Goal: Task Accomplishment & Management: Manage account settings

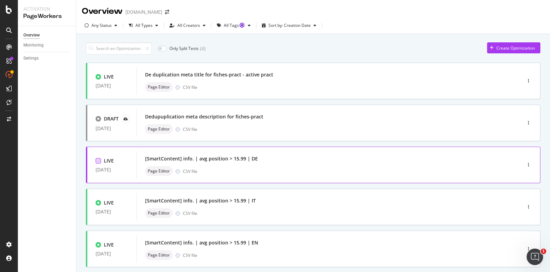
click at [98, 159] on div at bounding box center [98, 160] width 5 height 5
click at [98, 159] on icon at bounding box center [98, 160] width 3 height 3
click at [530, 165] on div "button" at bounding box center [528, 165] width 7 height 4
click at [519, 188] on div "Pause" at bounding box center [521, 189] width 12 height 6
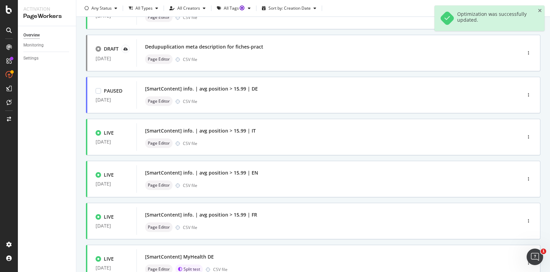
scroll to position [71, 0]
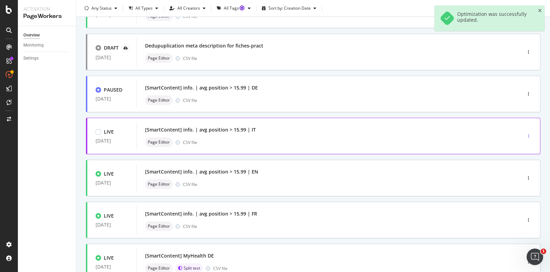
click at [530, 134] on div "button" at bounding box center [528, 136] width 7 height 4
click at [515, 161] on div "Pause" at bounding box center [521, 160] width 12 height 6
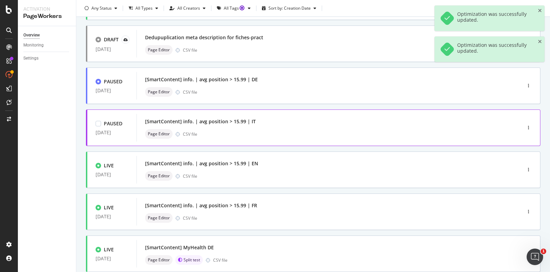
scroll to position [79, 0]
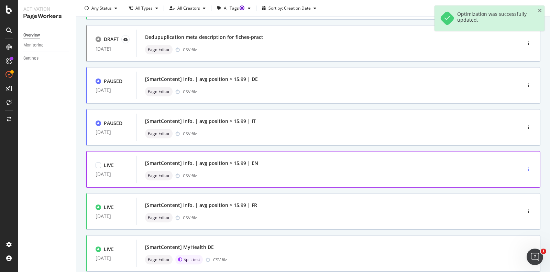
click at [527, 168] on div "button" at bounding box center [528, 169] width 7 height 4
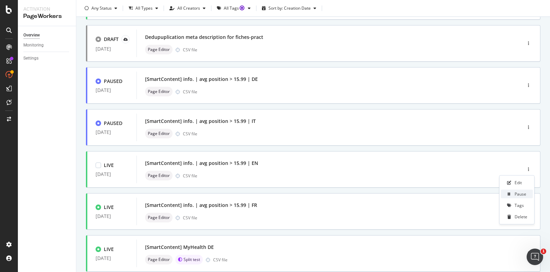
click at [520, 194] on div "Pause" at bounding box center [521, 194] width 12 height 6
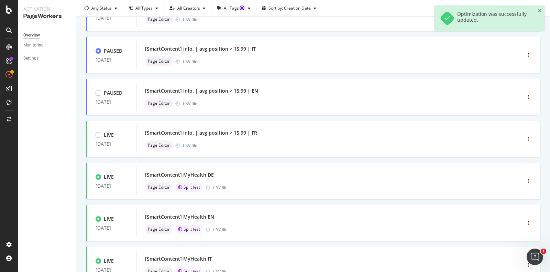
scroll to position [152, 0]
click at [528, 137] on icon "button" at bounding box center [528, 138] width 1 height 4
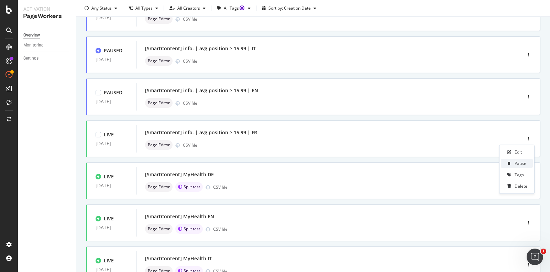
click at [521, 162] on div "Pause" at bounding box center [521, 163] width 12 height 6
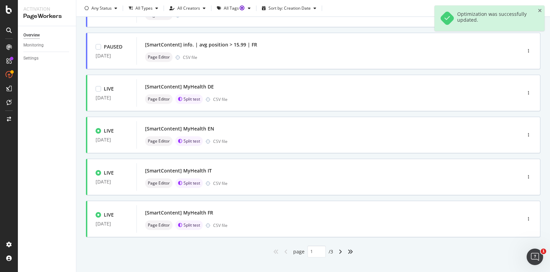
scroll to position [245, 0]
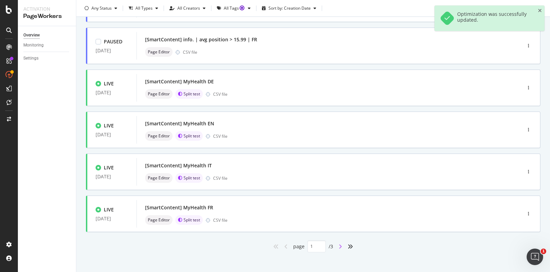
click at [342, 243] on icon "angle-right" at bounding box center [340, 245] width 3 height 5
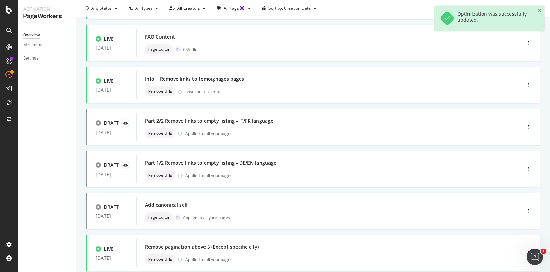
scroll to position [0, 0]
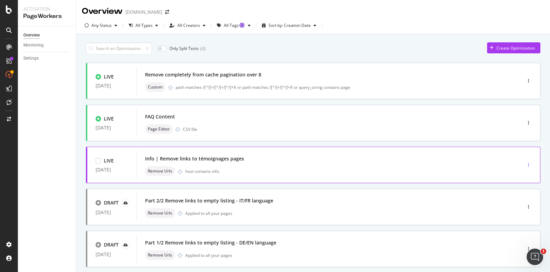
click at [529, 165] on div "button" at bounding box center [528, 165] width 7 height 4
click at [517, 190] on div "Pause" at bounding box center [521, 189] width 12 height 6
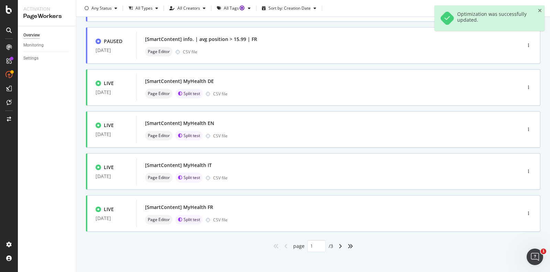
scroll to position [250, 0]
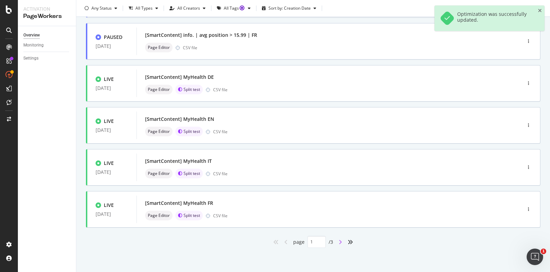
click at [341, 241] on icon "angle-right" at bounding box center [340, 241] width 3 height 5
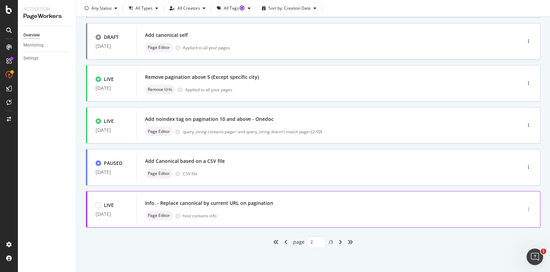
click at [530, 206] on div "button" at bounding box center [528, 209] width 7 height 10
click at [515, 233] on div "Pause" at bounding box center [521, 233] width 12 height 6
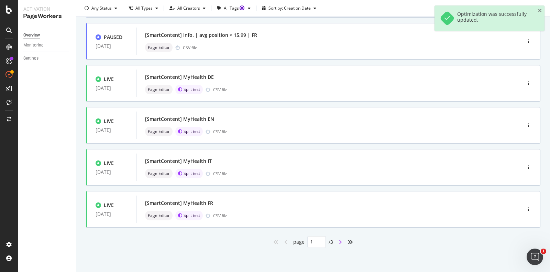
click at [341, 241] on icon "angle-right" at bounding box center [340, 241] width 3 height 5
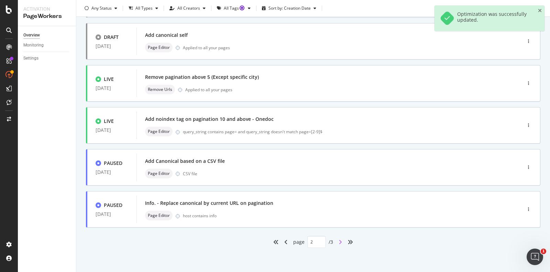
click at [340, 240] on icon "angle-right" at bounding box center [340, 241] width 3 height 5
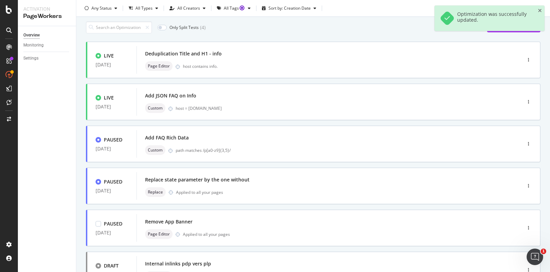
scroll to position [20, 0]
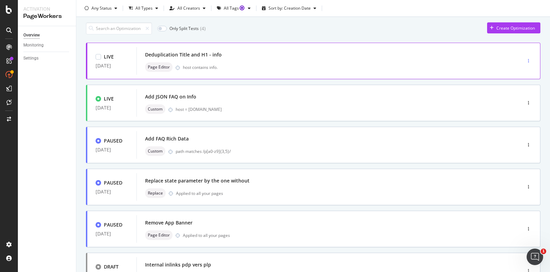
click at [529, 59] on div "button" at bounding box center [528, 61] width 7 height 4
click at [519, 85] on div "Pause" at bounding box center [521, 85] width 12 height 6
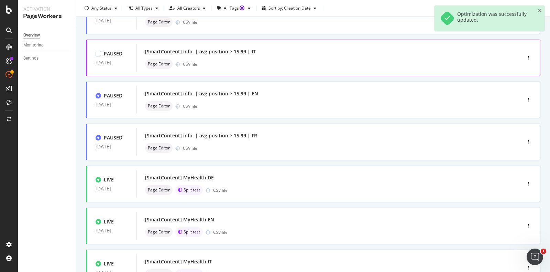
scroll to position [250, 0]
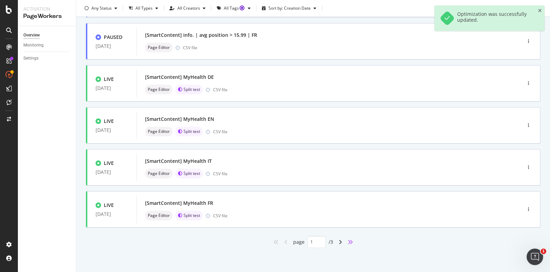
click at [350, 239] on icon "angles-right" at bounding box center [350, 241] width 5 height 5
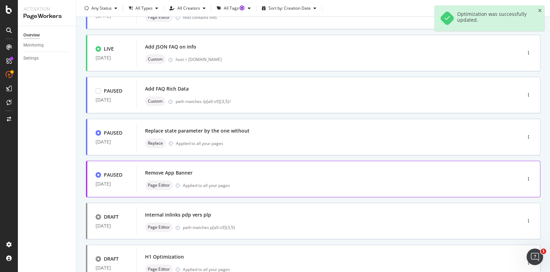
scroll to position [8, 0]
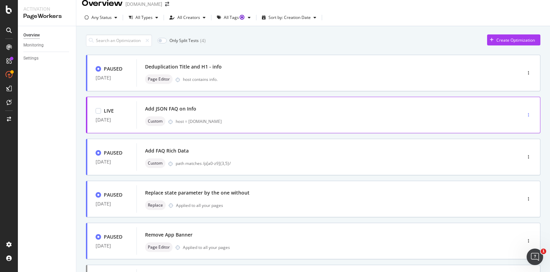
click at [529, 114] on div "button" at bounding box center [528, 115] width 7 height 4
click at [522, 129] on div "Pause" at bounding box center [521, 128] width 12 height 6
type input "1"
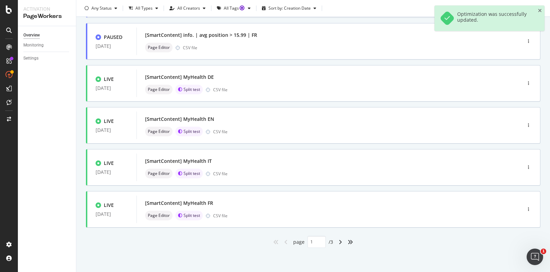
scroll to position [0, 0]
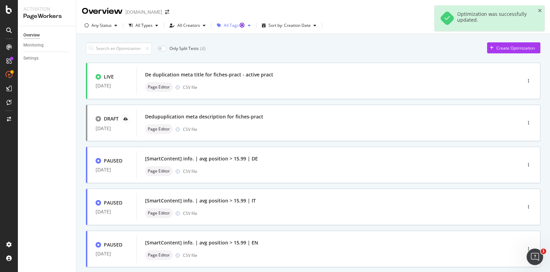
click at [248, 23] on icon "button" at bounding box center [249, 25] width 3 height 4
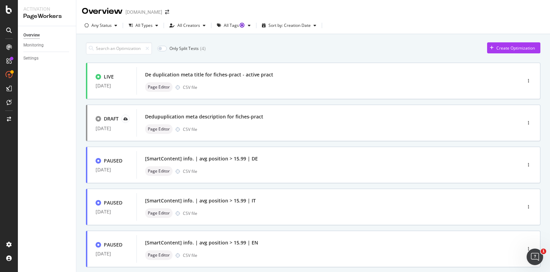
click at [290, 43] on div "Only Split Tests ( 4 ) Create Optimization" at bounding box center [313, 48] width 454 height 12
click at [99, 77] on div at bounding box center [98, 76] width 5 height 5
click at [97, 76] on icon at bounding box center [98, 76] width 3 height 3
click at [99, 161] on div at bounding box center [98, 160] width 5 height 5
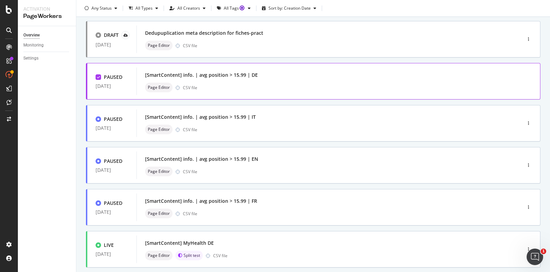
scroll to position [83, 0]
click at [97, 118] on div at bounding box center [98, 119] width 5 height 5
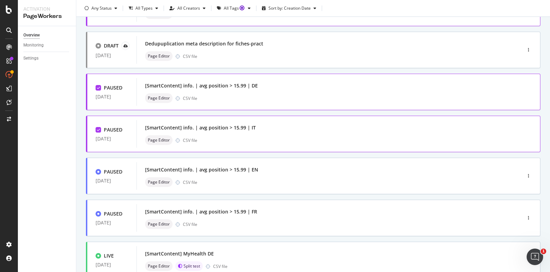
scroll to position [88, 0]
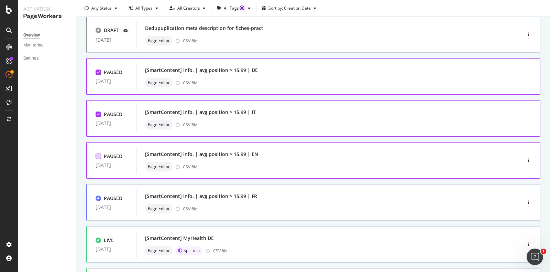
click at [97, 155] on div at bounding box center [98, 155] width 5 height 5
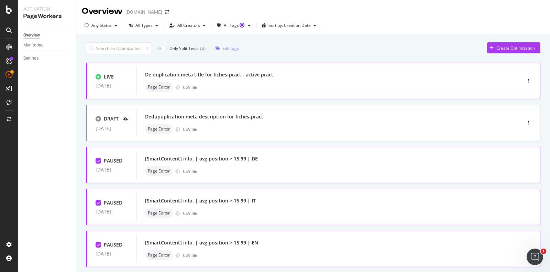
scroll to position [81, 0]
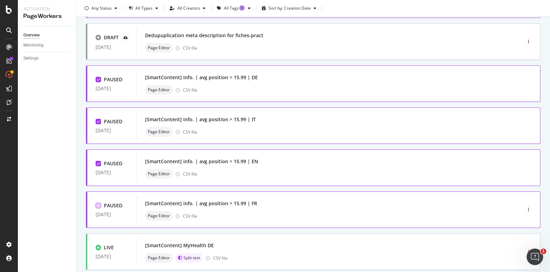
click at [99, 206] on div at bounding box center [98, 204] width 5 height 5
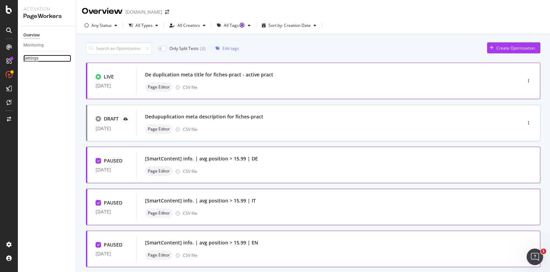
click at [32, 58] on div "Settings" at bounding box center [30, 58] width 15 height 7
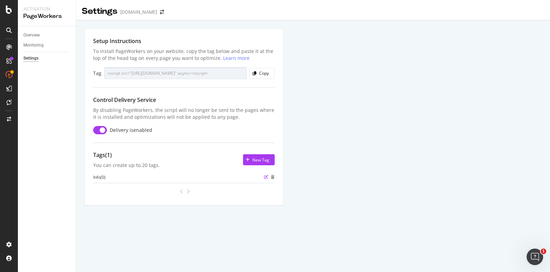
click at [265, 175] on icon "edit" at bounding box center [266, 177] width 4 height 4
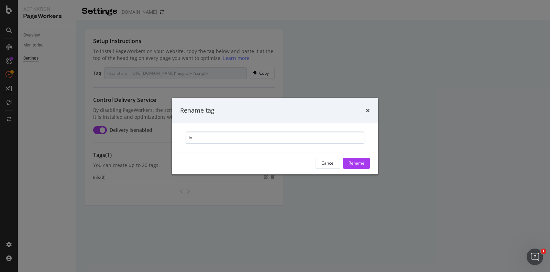
type input "I"
type input "i"
type input "Info"
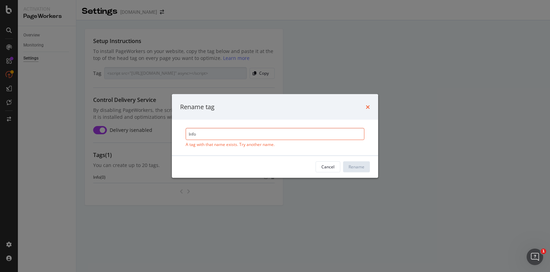
click at [368, 105] on icon "times" at bounding box center [368, 106] width 4 height 5
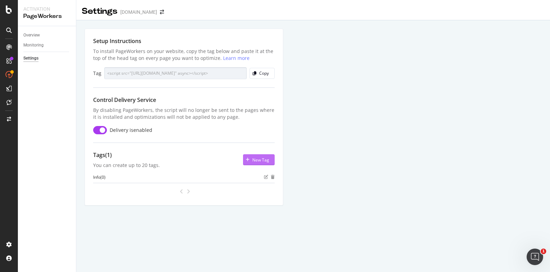
click at [254, 162] on div "New Tag" at bounding box center [260, 160] width 17 height 6
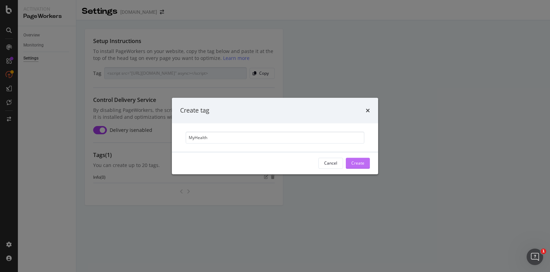
type input "MyHealth"
click at [357, 163] on div "Create" at bounding box center [357, 163] width 13 height 6
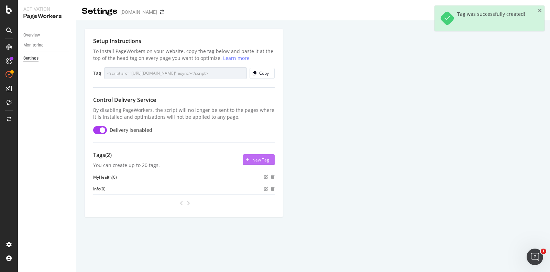
click at [261, 161] on div "New Tag" at bounding box center [260, 160] width 17 height 6
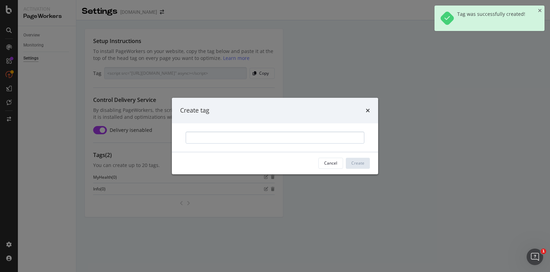
click at [211, 140] on input "modal" at bounding box center [275, 137] width 179 height 12
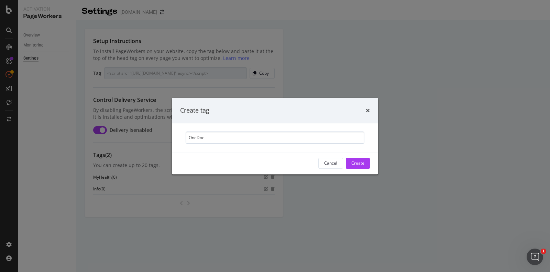
drag, startPoint x: 362, startPoint y: 161, endPoint x: 317, endPoint y: 134, distance: 52.9
click at [317, 133] on div "Create tag OneDoc Cancel Create" at bounding box center [275, 136] width 206 height 76
click at [317, 134] on input "OneDoc" at bounding box center [275, 137] width 179 height 12
type input "OneDoc ch"
click at [356, 164] on div "Create" at bounding box center [357, 163] width 13 height 6
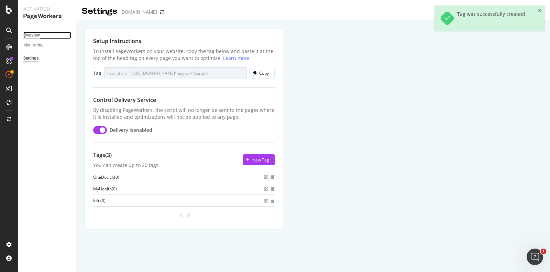
click at [29, 34] on div "Overview" at bounding box center [31, 35] width 16 height 7
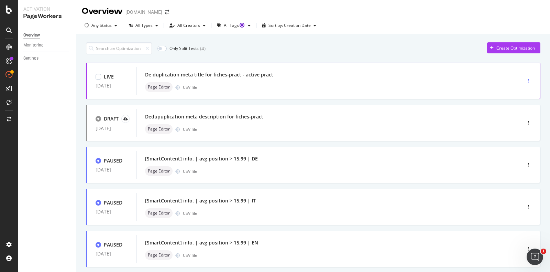
click at [529, 79] on div "button" at bounding box center [528, 81] width 7 height 4
click at [519, 119] on div "Tags" at bounding box center [519, 117] width 9 height 6
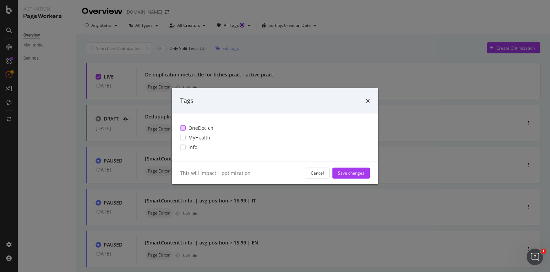
click at [185, 128] on div "modal" at bounding box center [182, 127] width 5 height 5
click at [358, 174] on div "Save changes" at bounding box center [351, 173] width 26 height 6
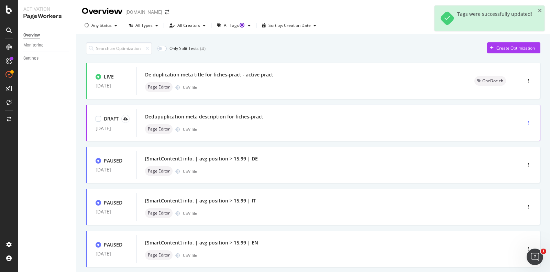
click at [526, 122] on div "button" at bounding box center [528, 123] width 7 height 4
click at [518, 146] on div "Tags" at bounding box center [519, 147] width 9 height 6
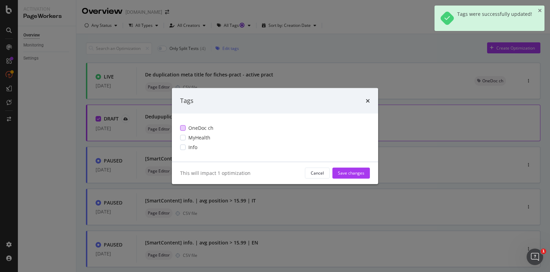
click at [187, 126] on div "OneDoc ch" at bounding box center [275, 127] width 190 height 7
click at [362, 174] on div "Save changes" at bounding box center [351, 173] width 26 height 6
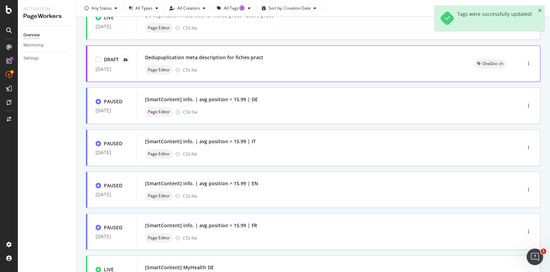
scroll to position [60, 0]
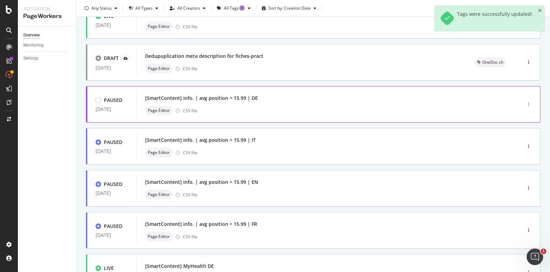
click at [529, 103] on icon "button" at bounding box center [528, 104] width 1 height 4
click at [518, 138] on div "Tags" at bounding box center [516, 140] width 9 height 6
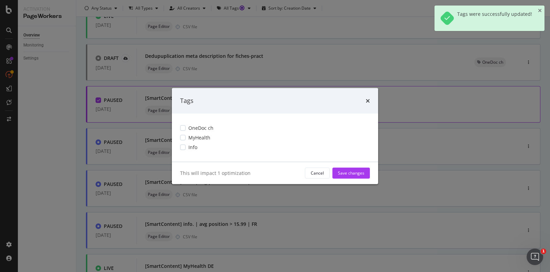
scroll to position [0, 0]
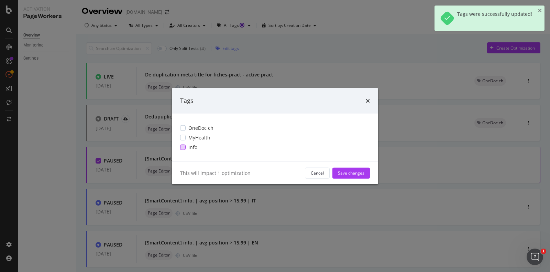
click at [182, 147] on div "modal" at bounding box center [182, 146] width 5 height 5
click at [359, 173] on div "Save changes" at bounding box center [351, 173] width 26 height 6
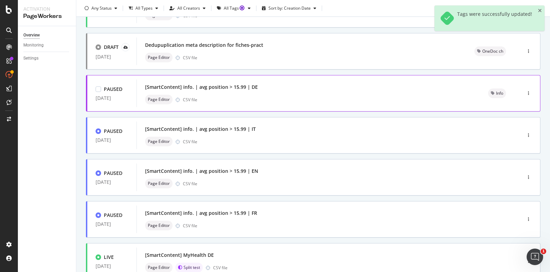
scroll to position [71, 0]
click at [528, 133] on icon "button" at bounding box center [528, 135] width 1 height 4
click at [520, 172] on div "Tags" at bounding box center [516, 171] width 9 height 6
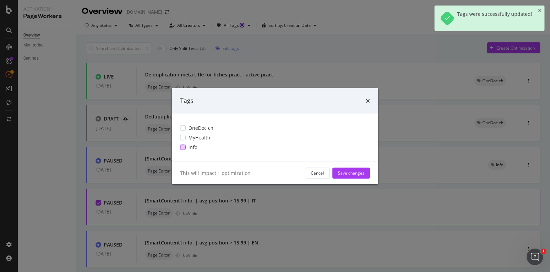
click at [180, 149] on div "Info" at bounding box center [275, 146] width 190 height 7
click at [350, 175] on div "Save changes" at bounding box center [351, 173] width 26 height 6
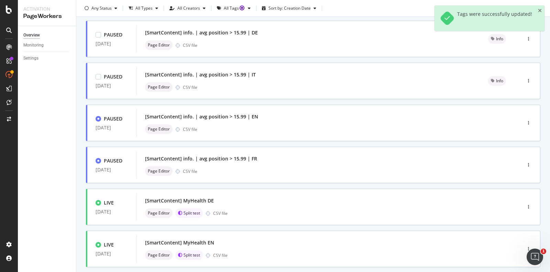
scroll to position [131, 0]
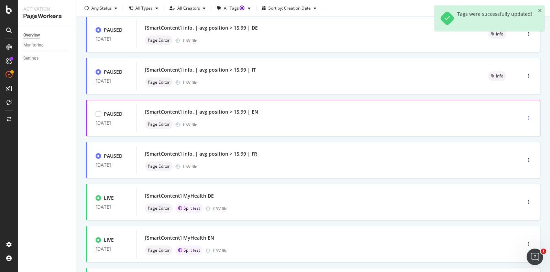
click at [530, 115] on div "button" at bounding box center [528, 118] width 7 height 10
click at [514, 154] on div "Tags" at bounding box center [516, 154] width 9 height 6
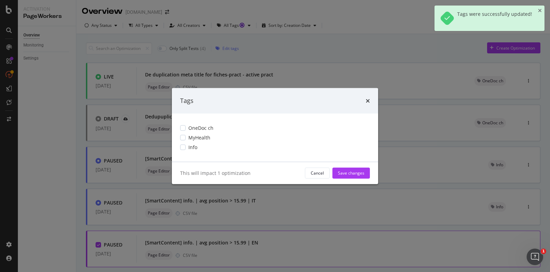
click at [179, 146] on div "OneDoc ch MyHealth Info" at bounding box center [275, 137] width 206 height 48
click at [185, 147] on div "modal" at bounding box center [182, 146] width 5 height 5
click at [366, 172] on button "Save changes" at bounding box center [350, 172] width 37 height 11
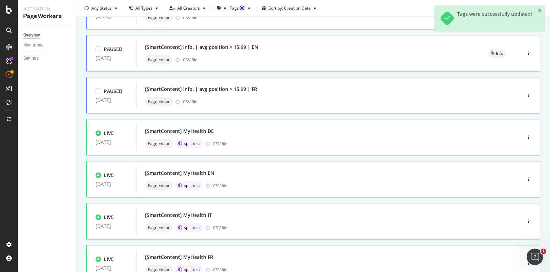
scroll to position [196, 0]
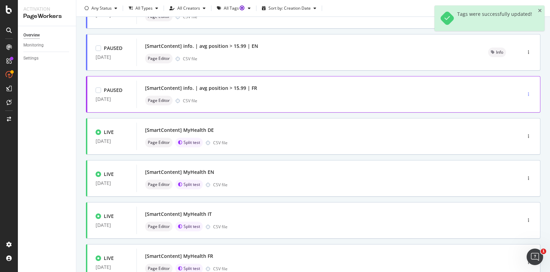
click at [528, 93] on icon "button" at bounding box center [528, 94] width 1 height 4
click at [515, 131] on div "Tags" at bounding box center [516, 131] width 9 height 6
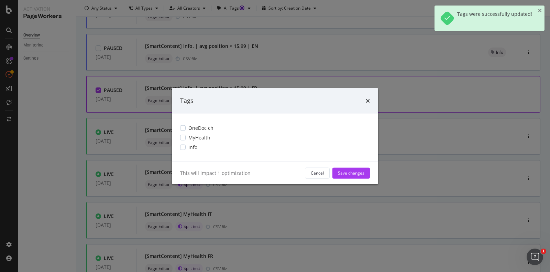
scroll to position [0, 0]
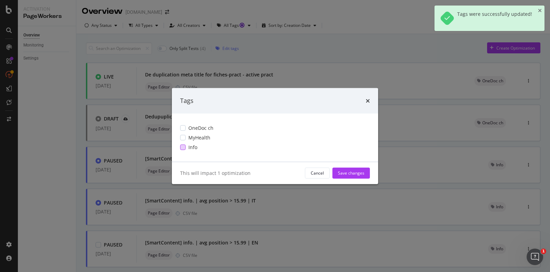
click at [181, 144] on div "modal" at bounding box center [182, 146] width 5 height 5
click at [355, 170] on div "Save changes" at bounding box center [351, 173] width 26 height 6
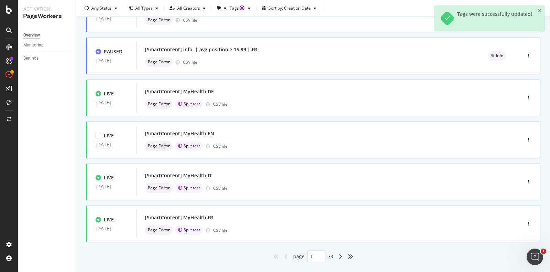
scroll to position [237, 0]
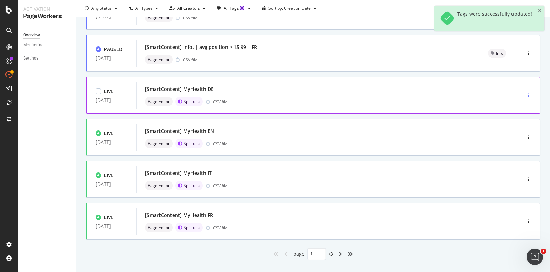
click at [530, 97] on div "button" at bounding box center [528, 95] width 7 height 4
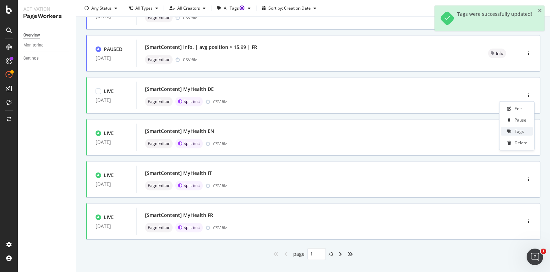
click at [517, 133] on div "Tags" at bounding box center [519, 131] width 9 height 6
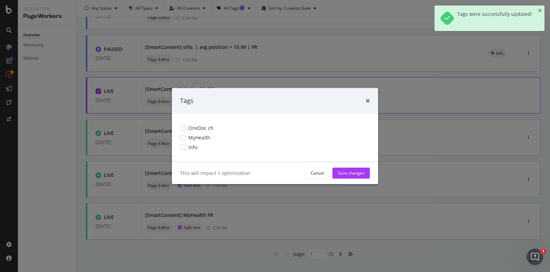
scroll to position [0, 0]
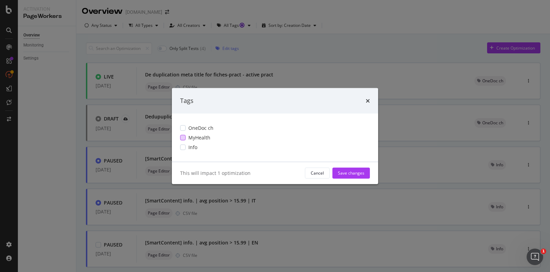
click at [185, 135] on div "MyHealth" at bounding box center [275, 137] width 190 height 7
click at [359, 172] on div "Save changes" at bounding box center [351, 173] width 26 height 6
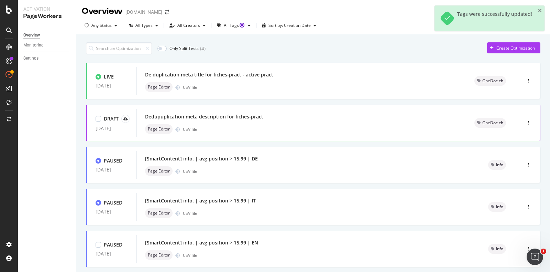
scroll to position [250, 0]
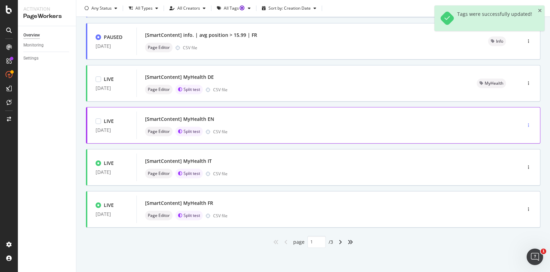
click at [529, 123] on div "button" at bounding box center [528, 125] width 7 height 4
click at [515, 163] on div "Tags" at bounding box center [519, 161] width 9 height 6
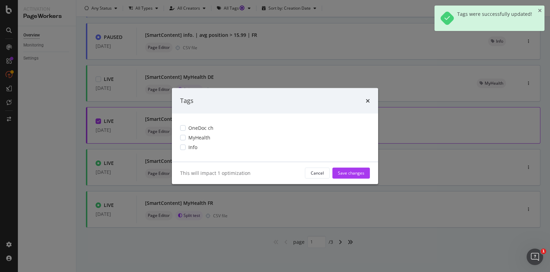
scroll to position [0, 0]
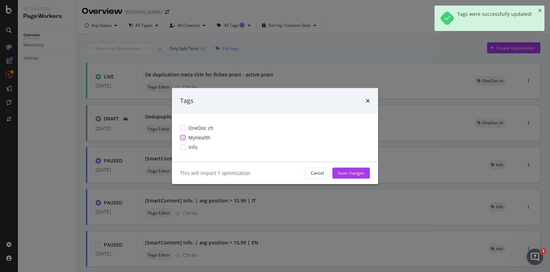
click at [186, 135] on div "MyHealth" at bounding box center [275, 137] width 190 height 7
click at [362, 174] on div "Save changes" at bounding box center [351, 173] width 26 height 6
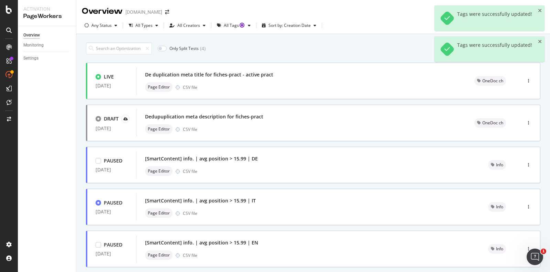
scroll to position [250, 0]
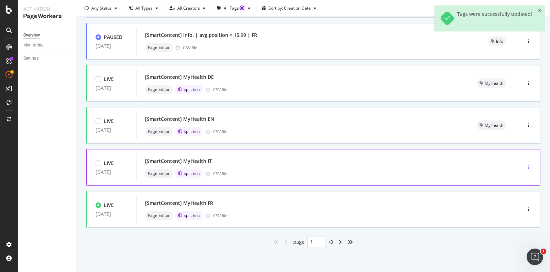
click at [528, 166] on icon "button" at bounding box center [528, 167] width 1 height 4
click at [515, 198] on div "Tags" at bounding box center [517, 202] width 32 height 9
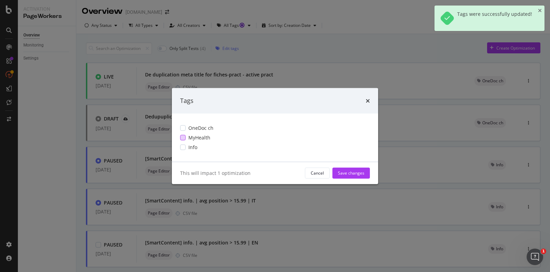
click at [191, 134] on span "MyHealth" at bounding box center [199, 137] width 22 height 7
click at [354, 174] on div "Save changes" at bounding box center [351, 173] width 26 height 6
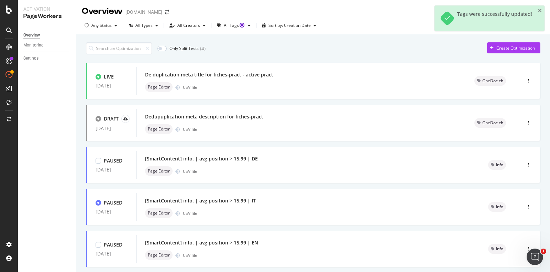
scroll to position [250, 0]
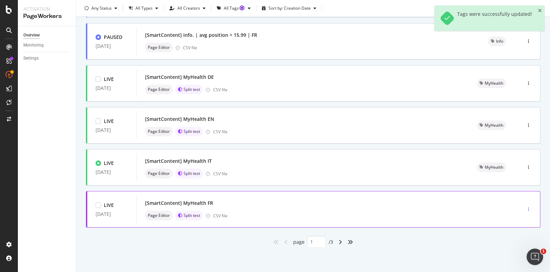
click at [529, 207] on div "button" at bounding box center [528, 209] width 7 height 4
click at [512, 247] on div "Tags" at bounding box center [517, 244] width 32 height 9
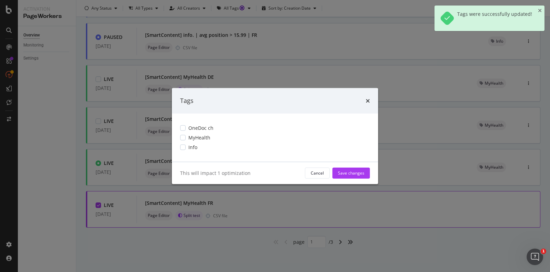
scroll to position [0, 0]
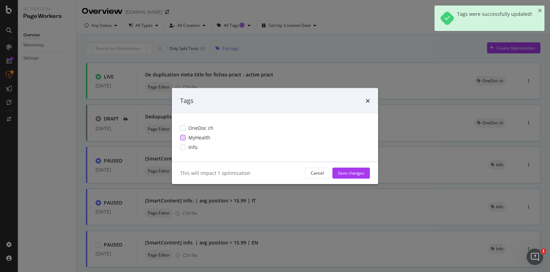
click at [180, 135] on div "modal" at bounding box center [182, 136] width 5 height 5
click at [350, 173] on div "Save changes" at bounding box center [351, 173] width 26 height 6
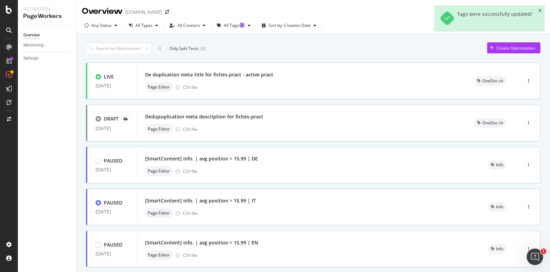
scroll to position [250, 0]
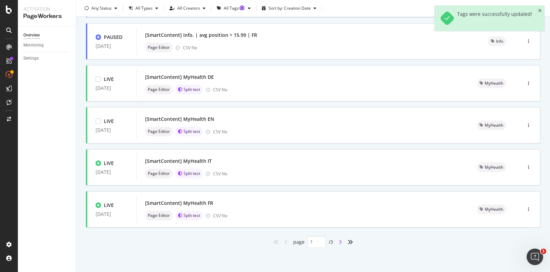
click at [342, 241] on icon "angle-right" at bounding box center [340, 241] width 3 height 5
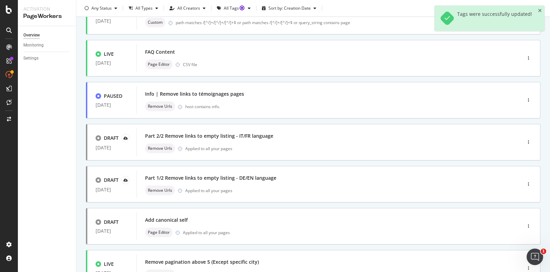
scroll to position [0, 0]
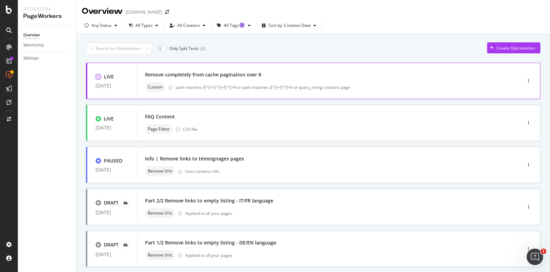
click at [97, 75] on div at bounding box center [98, 76] width 5 height 5
click at [98, 118] on div at bounding box center [98, 118] width 5 height 5
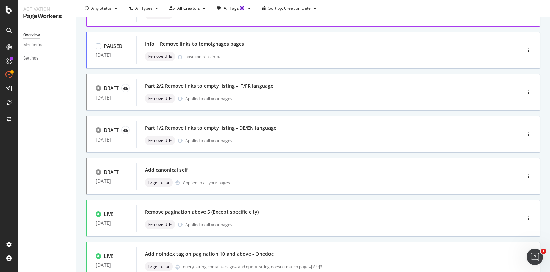
scroll to position [115, 0]
click at [99, 129] on div at bounding box center [98, 128] width 5 height 5
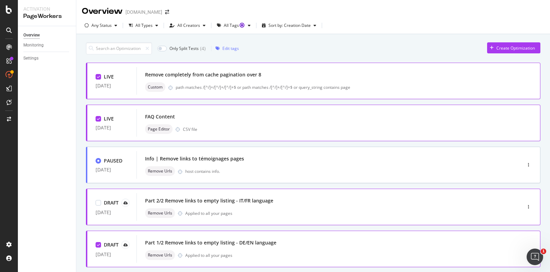
scroll to position [93, 0]
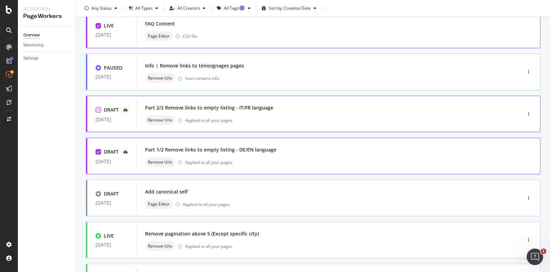
click at [99, 109] on div at bounding box center [98, 109] width 5 height 5
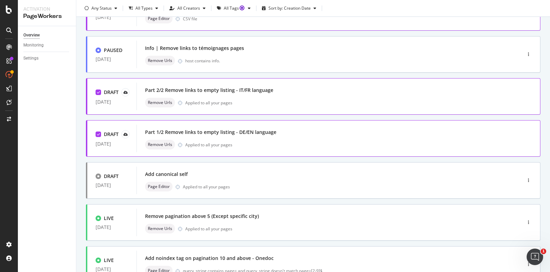
scroll to position [111, 0]
click at [98, 176] on div at bounding box center [98, 175] width 5 height 5
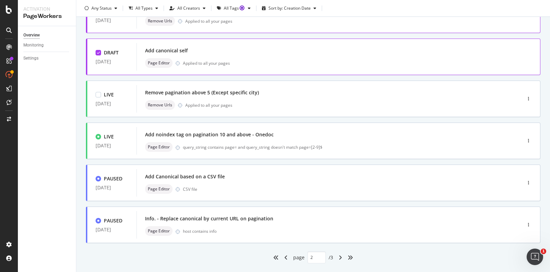
scroll to position [235, 0]
click at [97, 92] on div at bounding box center [98, 93] width 5 height 5
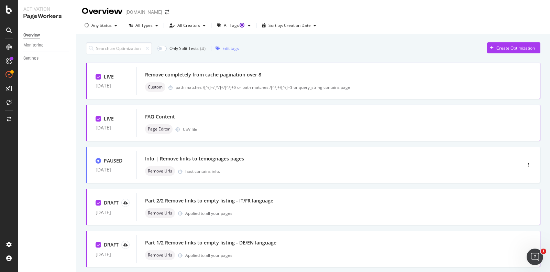
scroll to position [250, 0]
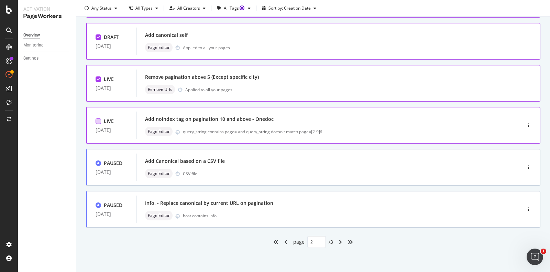
click at [98, 120] on div at bounding box center [98, 120] width 5 height 5
click at [99, 160] on div at bounding box center [98, 162] width 5 height 5
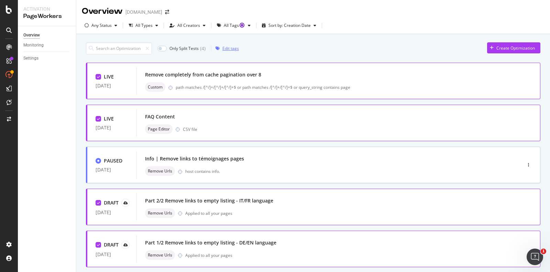
click at [230, 49] on div "Edit tags" at bounding box center [230, 48] width 16 height 6
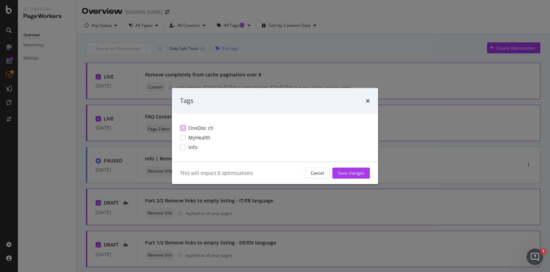
click at [184, 129] on div "modal" at bounding box center [182, 127] width 5 height 5
click at [361, 172] on div "Save changes" at bounding box center [351, 173] width 26 height 6
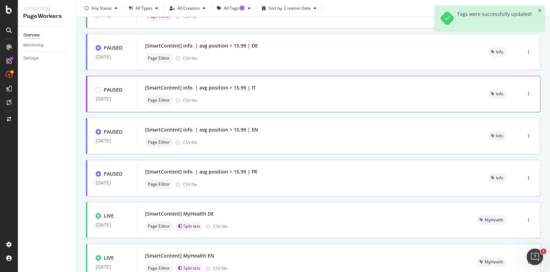
scroll to position [250, 0]
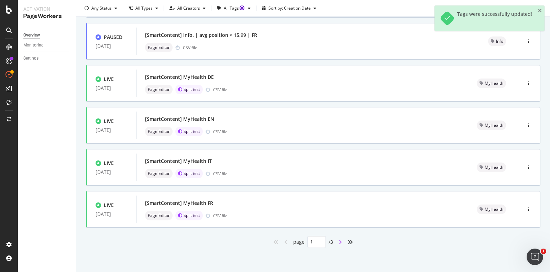
click at [340, 239] on icon "angle-right" at bounding box center [340, 241] width 3 height 5
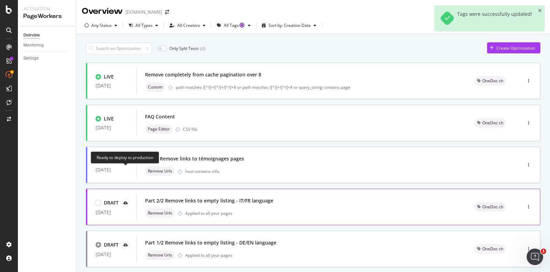
scroll to position [70, 0]
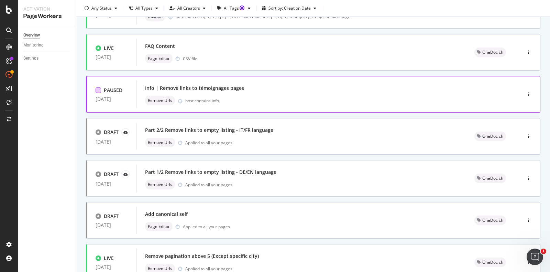
click at [98, 89] on div at bounding box center [98, 89] width 5 height 5
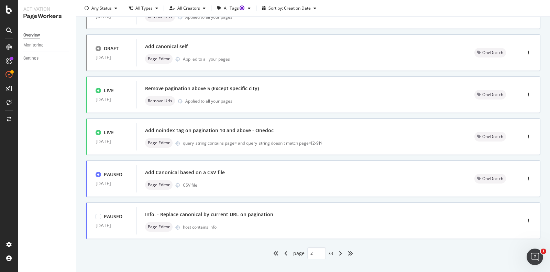
scroll to position [250, 0]
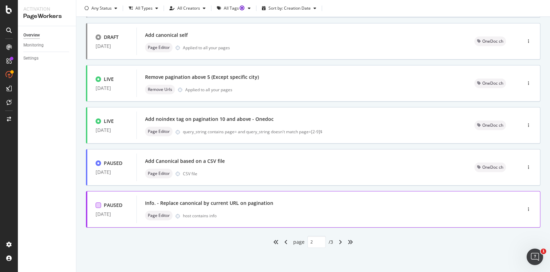
click at [99, 205] on div at bounding box center [98, 204] width 5 height 5
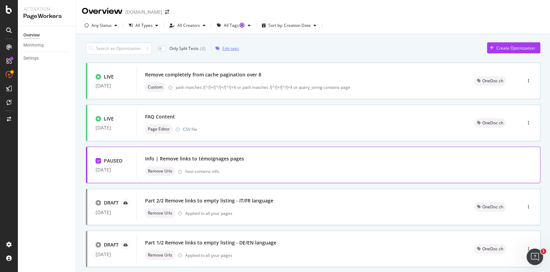
click at [226, 49] on div "Edit tags" at bounding box center [230, 48] width 16 height 6
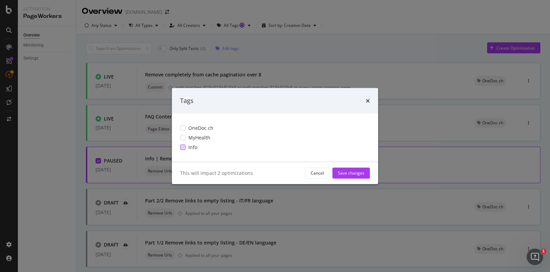
click at [185, 146] on div "modal" at bounding box center [182, 146] width 5 height 5
click at [363, 173] on div "Save changes" at bounding box center [351, 173] width 26 height 6
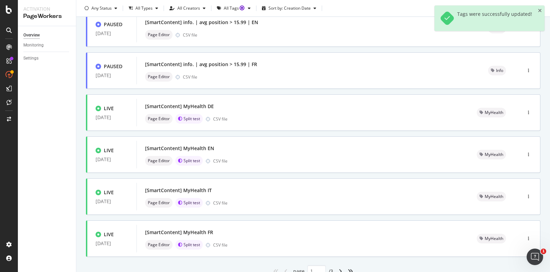
scroll to position [250, 0]
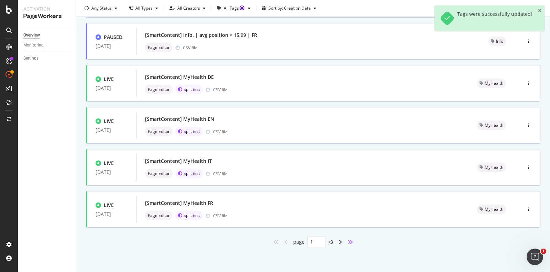
click at [351, 240] on icon "angles-right" at bounding box center [350, 241] width 5 height 5
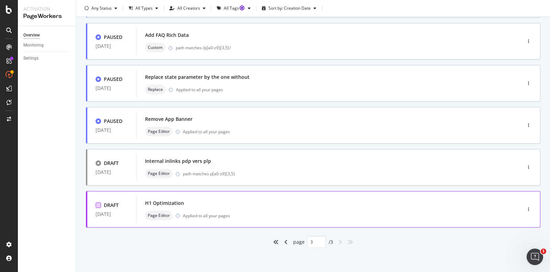
click at [98, 202] on div at bounding box center [98, 204] width 5 height 5
click at [98, 161] on div at bounding box center [98, 162] width 5 height 5
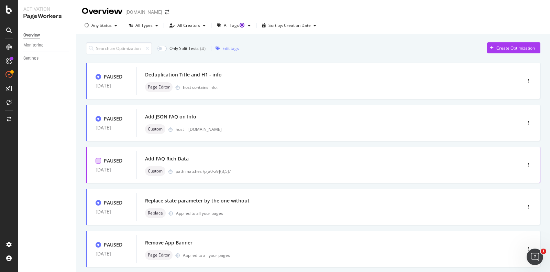
click at [98, 161] on div at bounding box center [98, 160] width 5 height 5
click at [98, 202] on div at bounding box center [98, 202] width 5 height 5
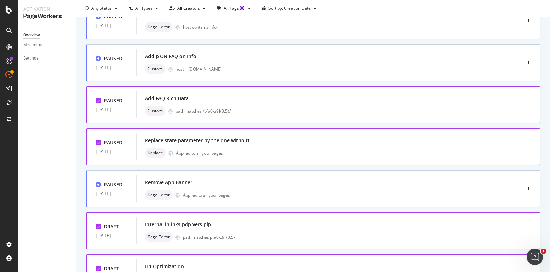
scroll to position [63, 0]
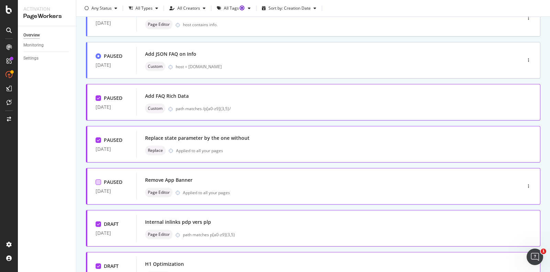
click at [98, 181] on div at bounding box center [98, 181] width 5 height 5
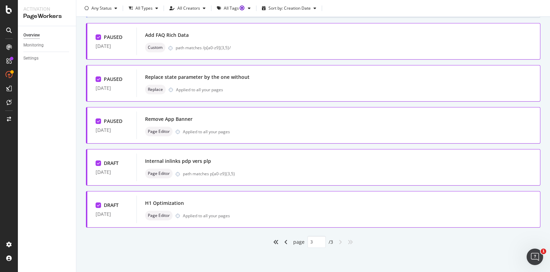
scroll to position [0, 0]
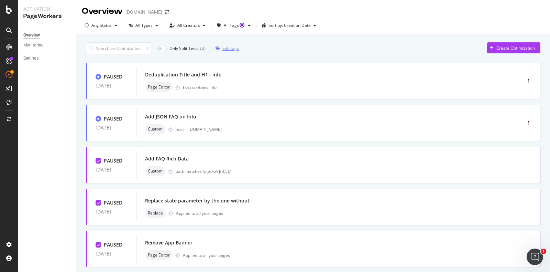
click at [229, 44] on div "Edit tags" at bounding box center [226, 48] width 26 height 10
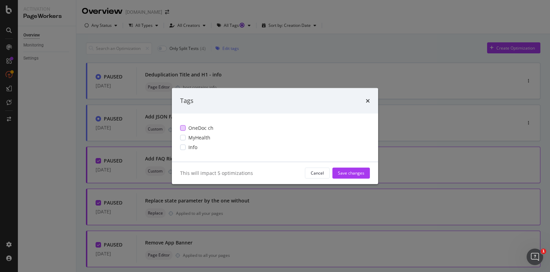
click at [184, 125] on div "modal" at bounding box center [182, 127] width 5 height 5
click at [354, 174] on div "Save changes" at bounding box center [351, 173] width 26 height 6
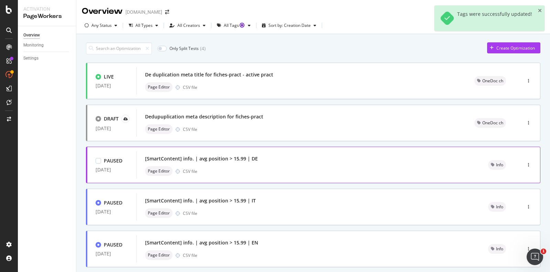
scroll to position [250, 0]
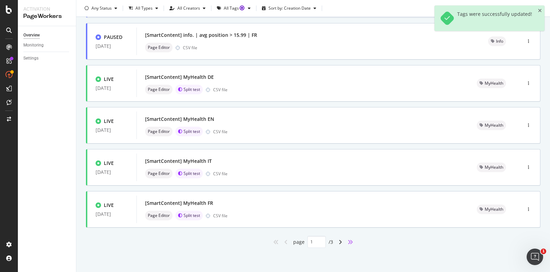
click at [349, 239] on icon "angles-right" at bounding box center [350, 241] width 5 height 5
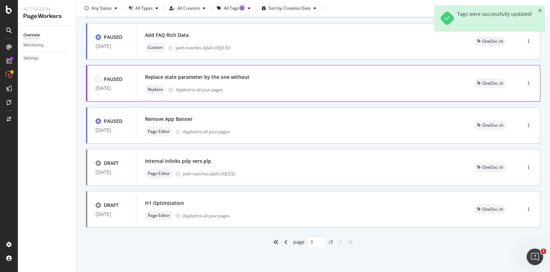
scroll to position [0, 0]
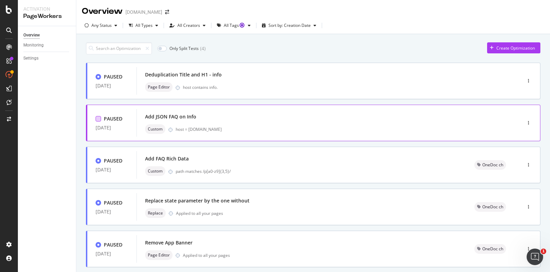
click at [97, 119] on div at bounding box center [98, 118] width 5 height 5
click at [97, 77] on div at bounding box center [98, 76] width 5 height 5
click at [230, 48] on div "Edit tags" at bounding box center [230, 48] width 16 height 6
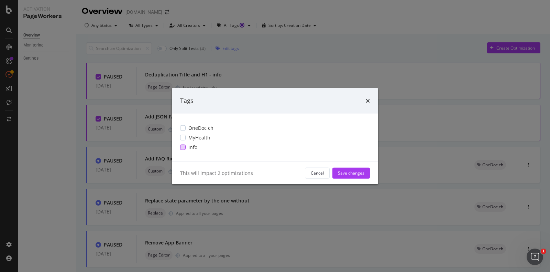
click at [190, 147] on span "Info" at bounding box center [192, 146] width 9 height 7
click at [358, 174] on div "Save changes" at bounding box center [351, 173] width 26 height 6
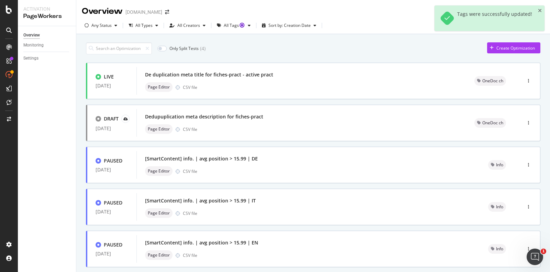
type input "1"
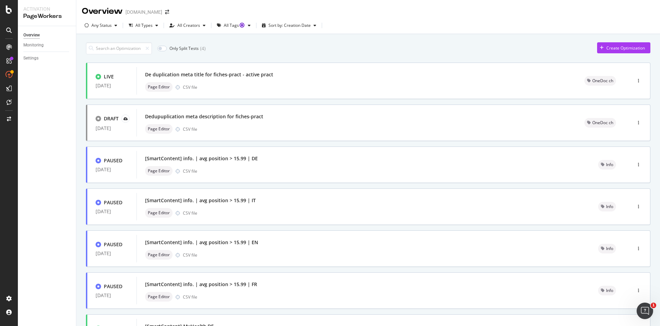
click at [55, 91] on div "Overview Monitoring Settings" at bounding box center [47, 176] width 58 height 300
click at [121, 49] on input at bounding box center [119, 48] width 66 height 12
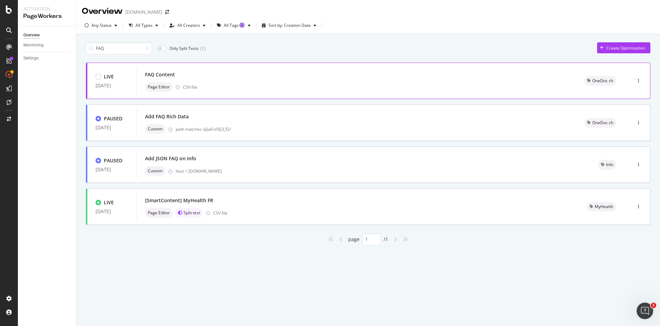
click at [359, 79] on div "FAQ Content" at bounding box center [356, 75] width 423 height 10
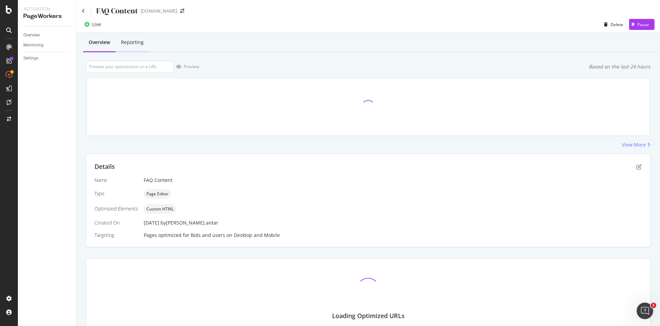
click at [131, 42] on div "Reporting" at bounding box center [132, 42] width 23 height 7
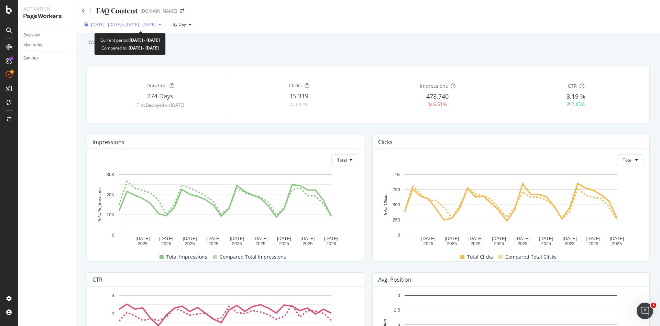
click at [154, 24] on span "vs [DATE] - [DATE]" at bounding box center [138, 25] width 34 height 6
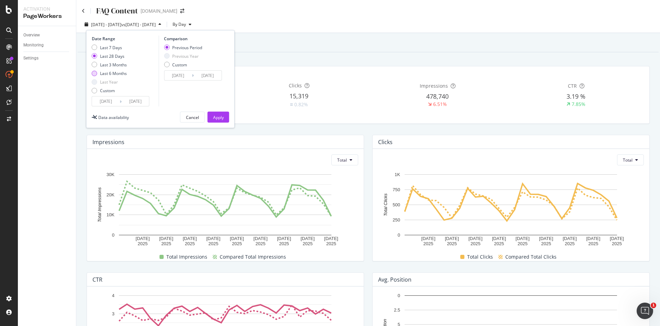
click at [97, 72] on div "Last 6 Months" at bounding box center [94, 72] width 5 height 5
type input "[DATE]"
click at [220, 118] on div "Apply" at bounding box center [218, 117] width 11 height 6
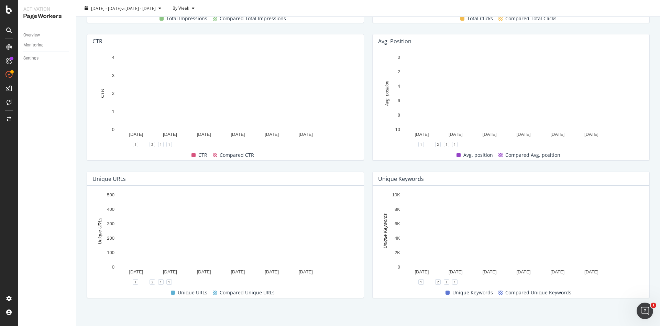
scroll to position [238, 0]
